Goal: Transaction & Acquisition: Obtain resource

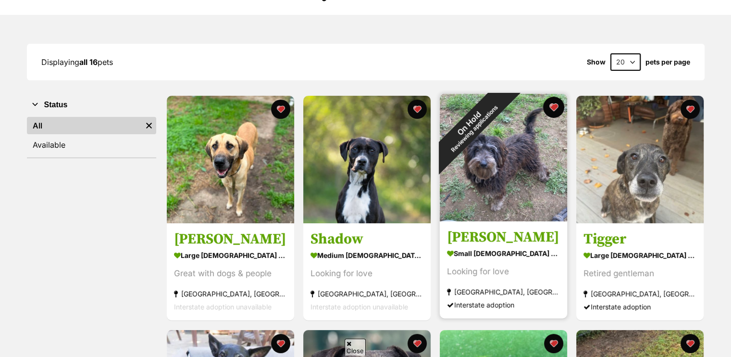
click at [555, 107] on button "favourite" at bounding box center [553, 107] width 21 height 21
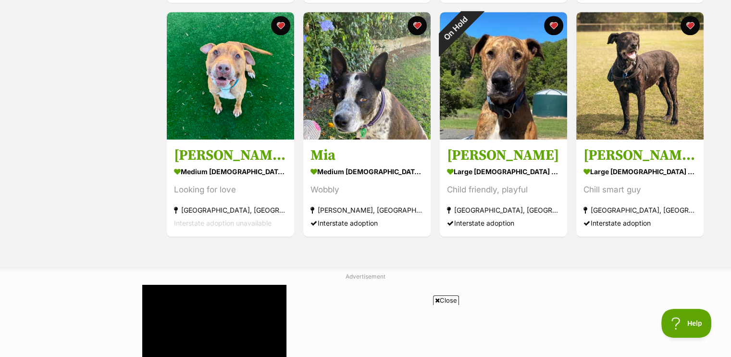
click at [444, 302] on span "Close" at bounding box center [446, 300] width 26 height 10
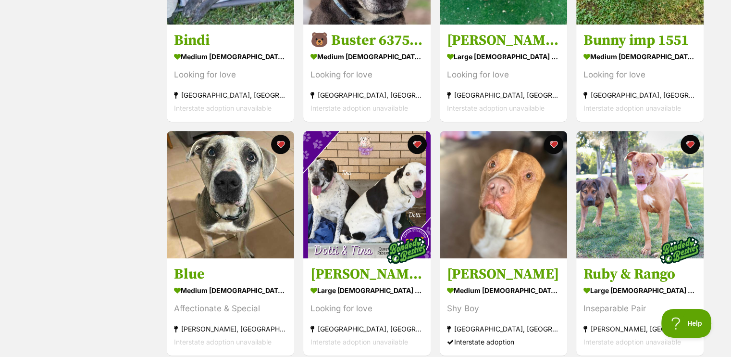
scroll to position [533, 0]
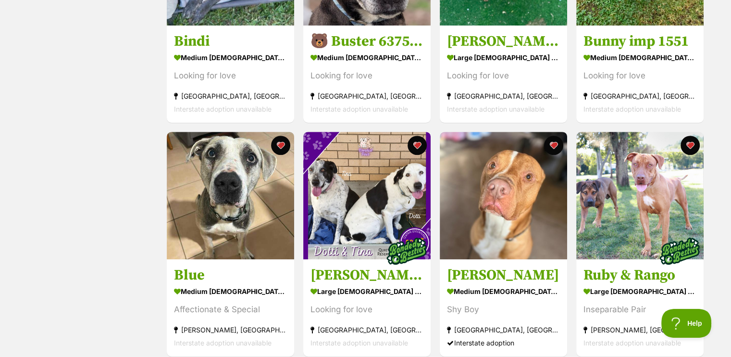
click at [661, 275] on img at bounding box center [680, 251] width 48 height 48
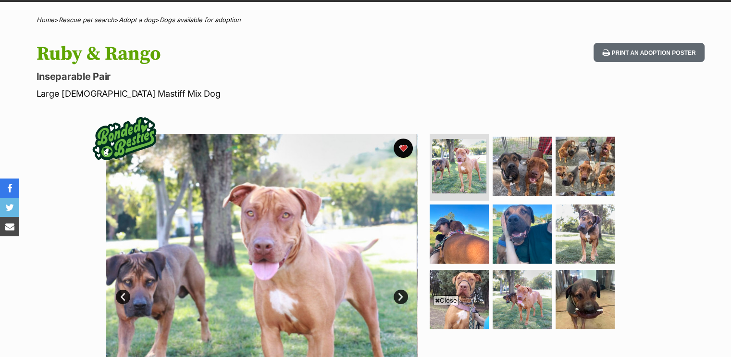
click at [442, 297] on span "Close" at bounding box center [446, 300] width 26 height 10
click at [405, 145] on button "favourite" at bounding box center [403, 147] width 21 height 21
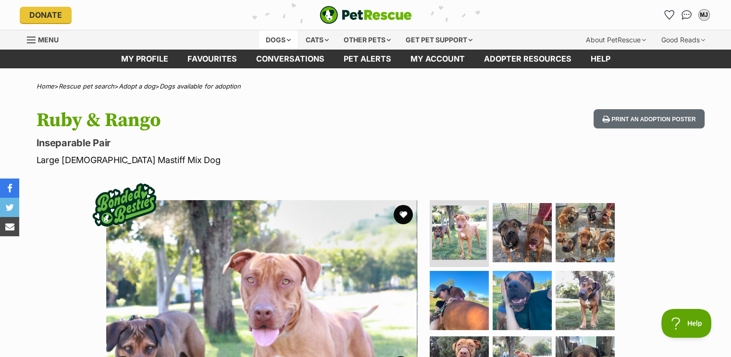
click at [269, 38] on div "Dogs" at bounding box center [278, 39] width 38 height 19
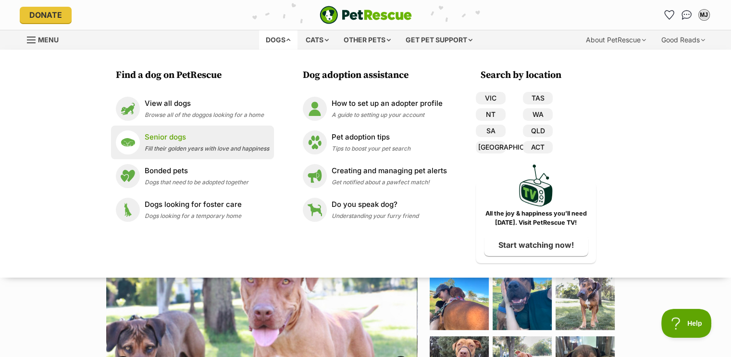
click at [146, 143] on div "Senior dogs Fill their golden years with love and happiness" at bounding box center [207, 142] width 125 height 21
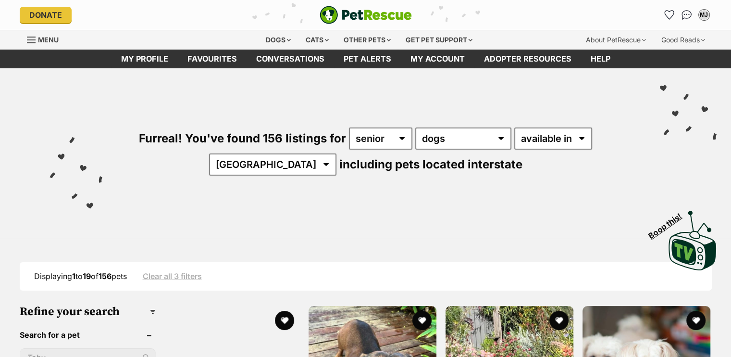
scroll to position [158, 0]
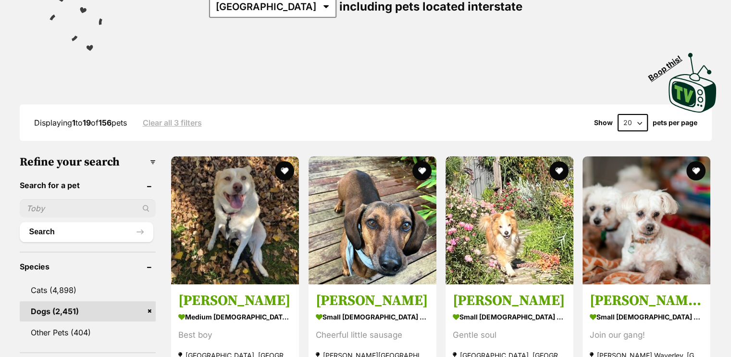
click at [638, 121] on select "20 40 60" at bounding box center [633, 122] width 30 height 17
select select "60"
click at [618, 114] on select "20 40 60" at bounding box center [633, 122] width 30 height 17
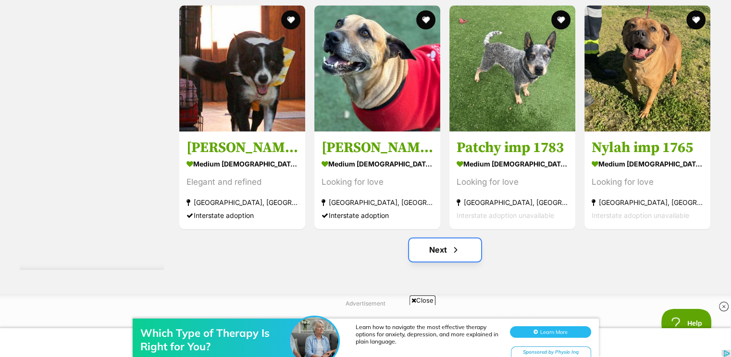
click at [431, 255] on link "Next" at bounding box center [445, 249] width 72 height 23
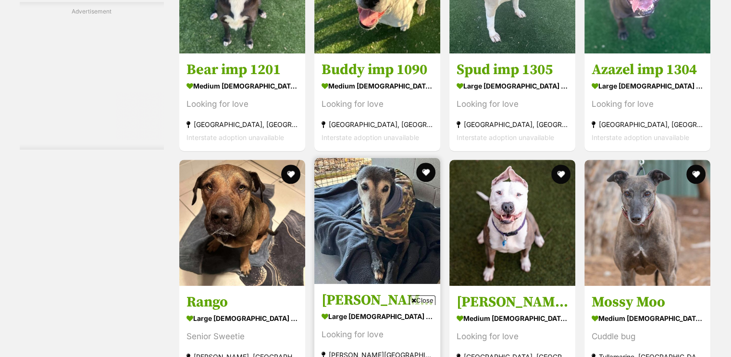
scroll to position [4527, 0]
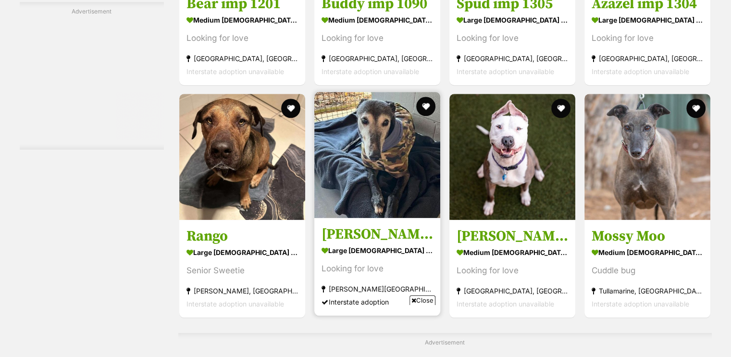
click at [437, 187] on img at bounding box center [377, 155] width 126 height 126
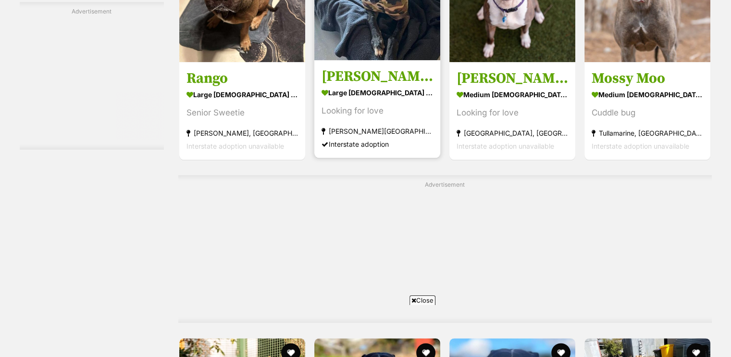
scroll to position [4696, 0]
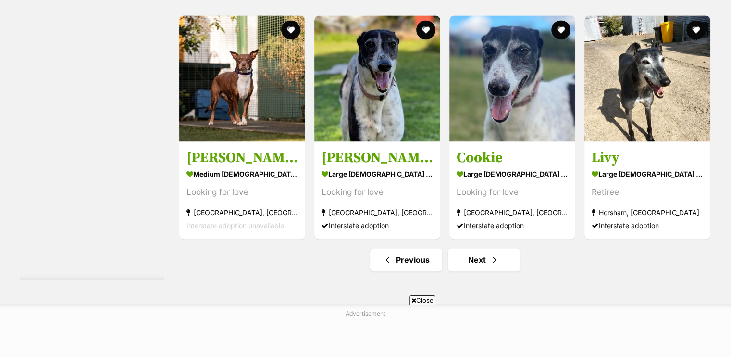
scroll to position [5085, 0]
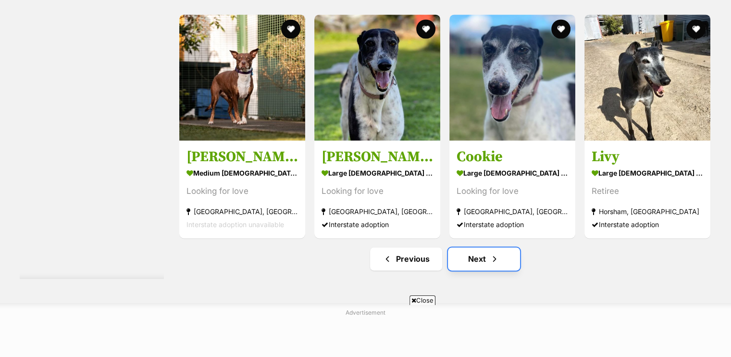
click at [465, 262] on link "Next" at bounding box center [484, 258] width 72 height 23
